Goal: Use online tool/utility: Utilize a website feature to perform a specific function

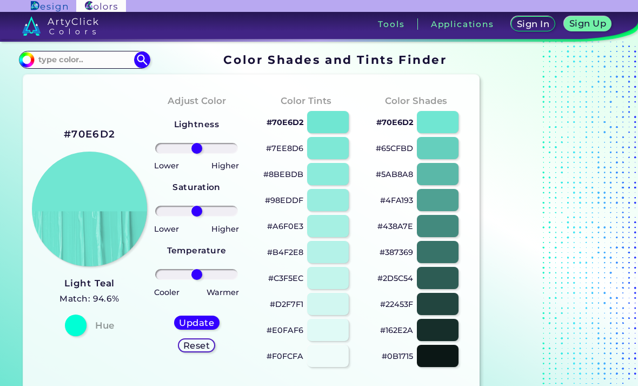
scroll to position [6, 0]
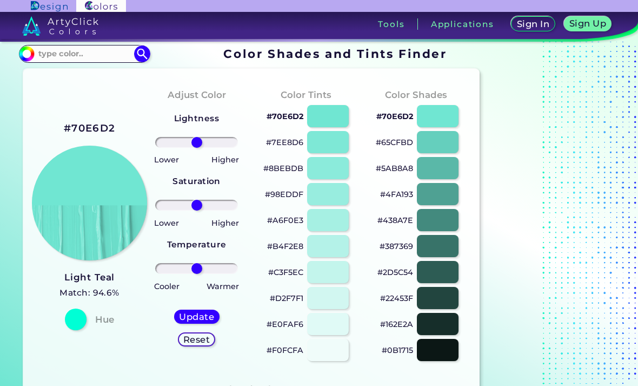
click at [205, 199] on div "Lightness Saturation Temperature Lower Higher Lower Higher Cooler Warmer Update…" at bounding box center [196, 233] width 92 height 260
click at [81, 206] on img at bounding box center [89, 203] width 115 height 115
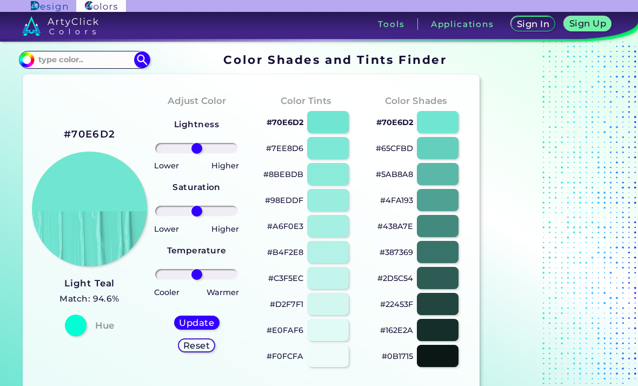
scroll to position [0, 0]
type input "31"
click at [208, 151] on input "range" at bounding box center [196, 148] width 83 height 11
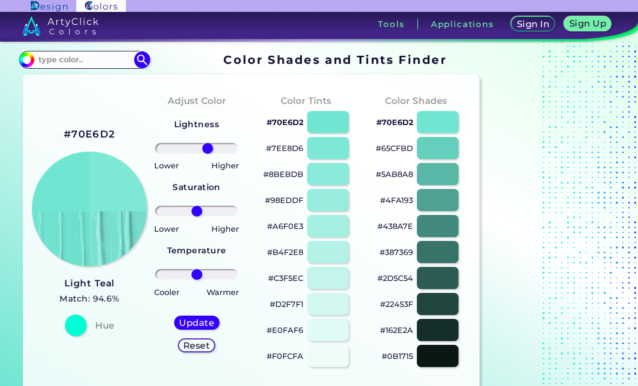
type input "-14"
click at [191, 208] on input "range" at bounding box center [196, 211] width 83 height 11
click at [189, 255] on strong "Temperature" at bounding box center [196, 250] width 59 height 10
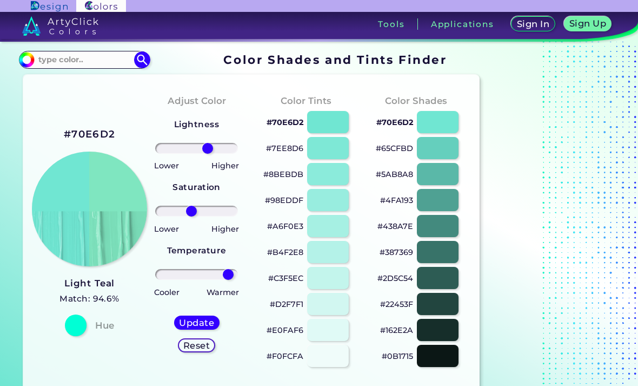
type input "88"
type input "-100"
click at [158, 208] on input "range" at bounding box center [196, 211] width 83 height 11
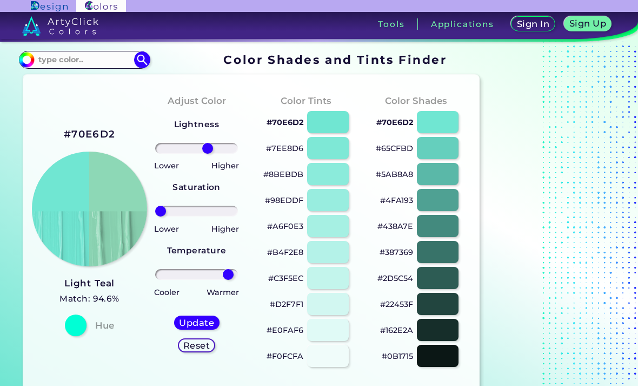
click at [103, 318] on h4 "Hue" at bounding box center [104, 326] width 19 height 16
click at [77, 306] on h5 "Match: 94.6%" at bounding box center [89, 299] width 60 height 14
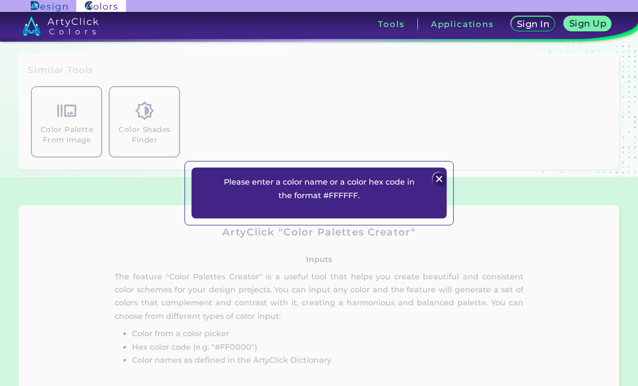
scroll to position [341, 0]
click at [428, 188] on div "Please enter a color name or a color hex code in the format #FFFFFF. Plans Sign…" at bounding box center [318, 193] width 255 height 50
click at [416, 200] on p "Please enter a color name or a color hex code in the format #FFFFFF." at bounding box center [318, 189] width 203 height 27
click at [429, 194] on div "Please enter a color name or a color hex code in the format #FFFFFF. Plans Sign…" at bounding box center [318, 193] width 255 height 50
click at [436, 185] on img at bounding box center [439, 178] width 13 height 13
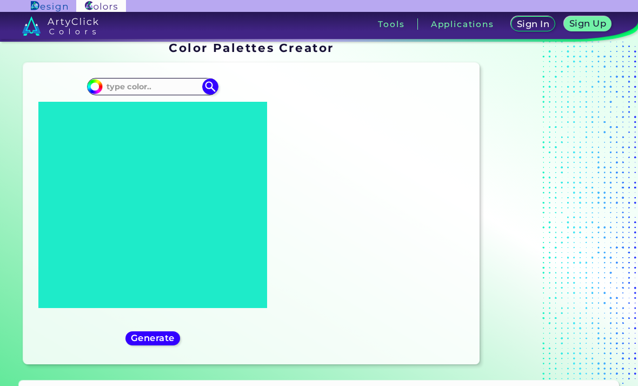
scroll to position [13, 0]
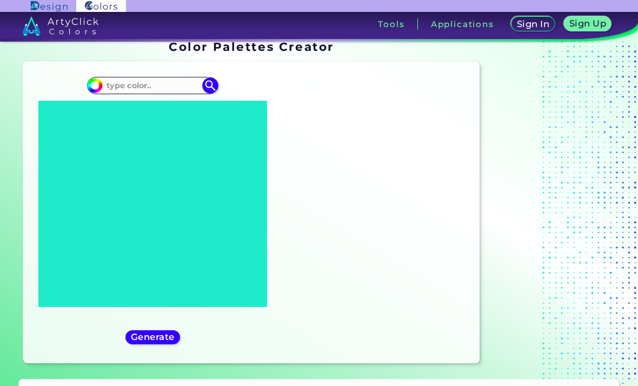
click at [137, 83] on input at bounding box center [153, 85] width 101 height 15
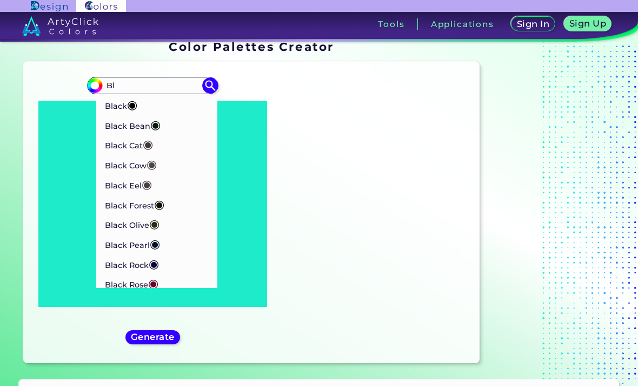
type input "B"
type input "Ba"
click at [128, 105] on p "Baby Blue ◉" at bounding box center [130, 105] width 51 height 20
type input "#a2cffe"
type input "#A2CFFE"
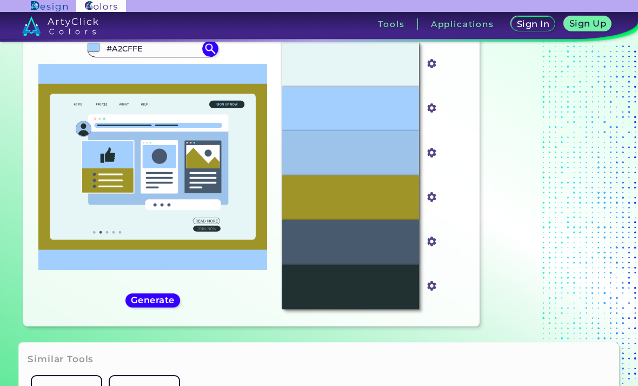
scroll to position [58, 0]
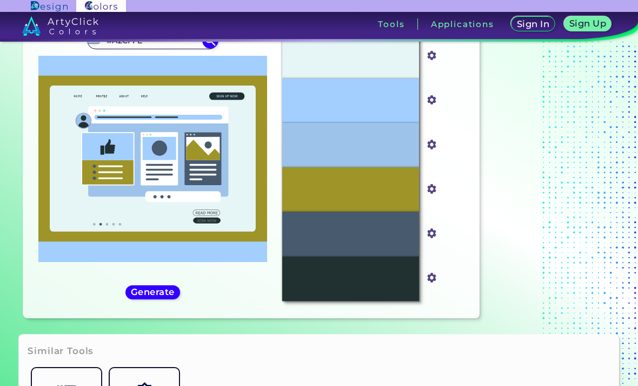
click at [153, 296] on h5 "Generate" at bounding box center [152, 292] width 39 height 8
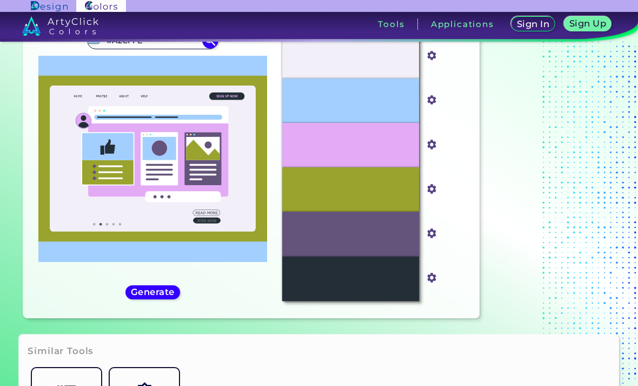
click at [147, 309] on div "#a2cffe #A2CFFE Baby Blue ◉ Baby Green ◉ Baby Pink ◉ Baby Purple ◉ Baja White ◉…" at bounding box center [152, 167] width 241 height 284
click at [155, 296] on h5 "Generate" at bounding box center [152, 292] width 39 height 8
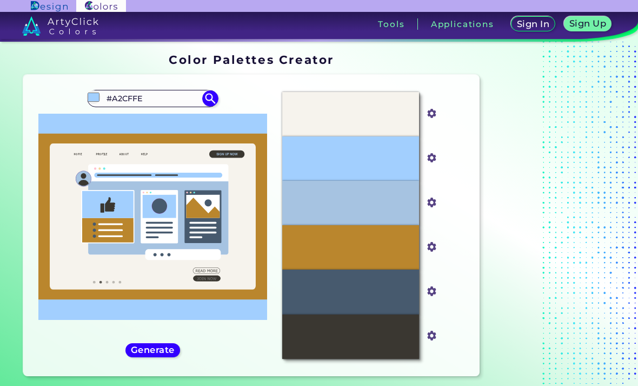
scroll to position [1, 0]
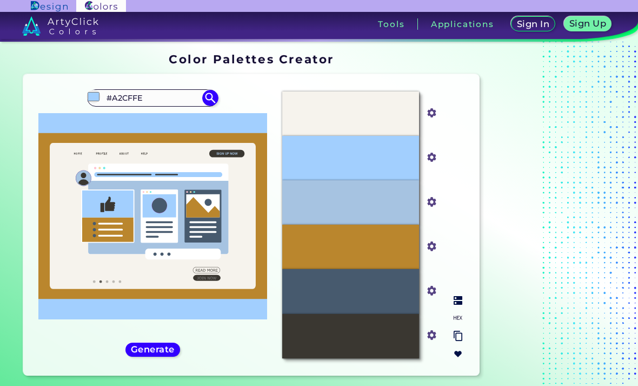
click at [397, 212] on div "#A6C3E1" at bounding box center [350, 202] width 137 height 44
click at [368, 195] on div "#A6C3E1" at bounding box center [350, 202] width 137 height 44
click at [422, 224] on div "#a6c3e1" at bounding box center [432, 202] width 26 height 44
click at [437, 209] on img at bounding box center [432, 202] width 14 height 14
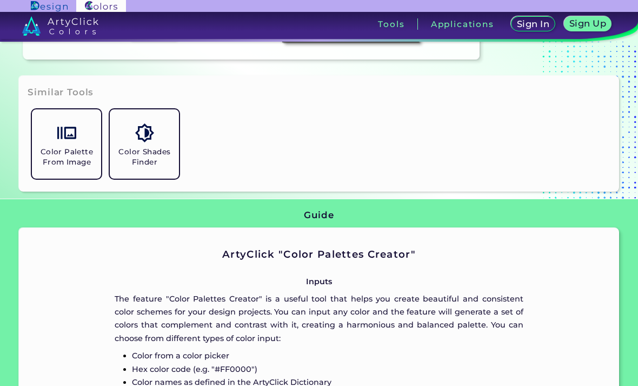
scroll to position [319, 0]
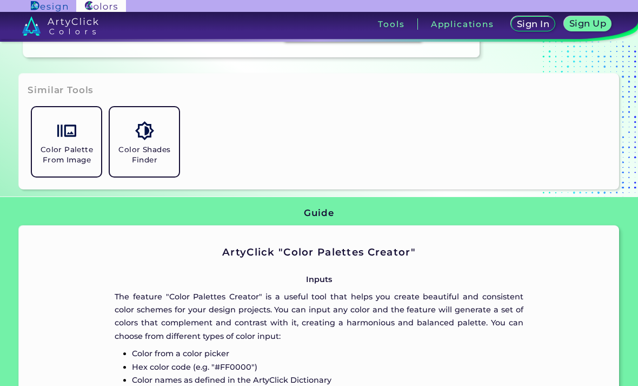
click at [55, 151] on link "Color Palette From Image" at bounding box center [67, 142] width 78 height 78
